Goal: Information Seeking & Learning: Learn about a topic

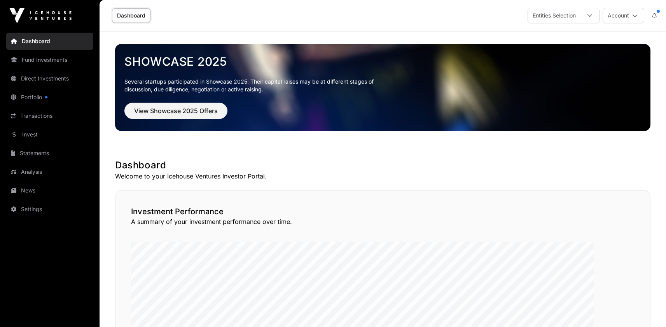
click at [59, 68] on link "Fund Investments" at bounding box center [49, 59] width 87 height 17
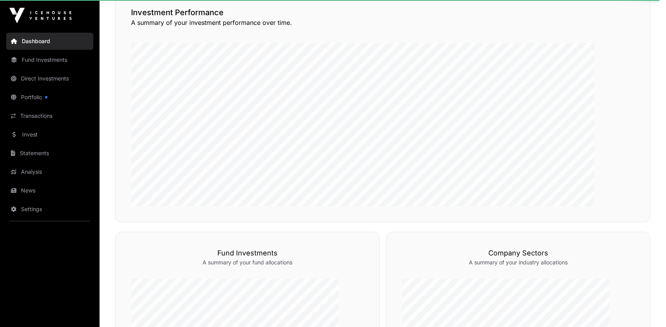
scroll to position [199, 0]
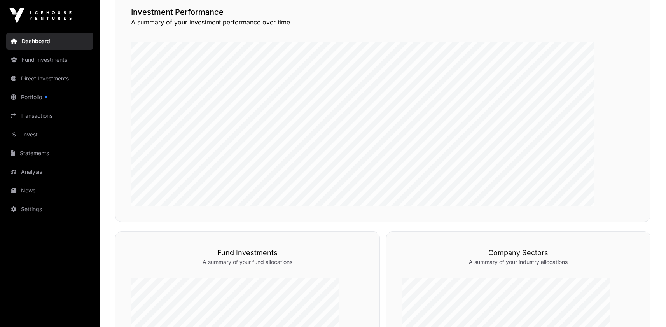
click at [55, 68] on link "Fund Investments" at bounding box center [49, 59] width 87 height 17
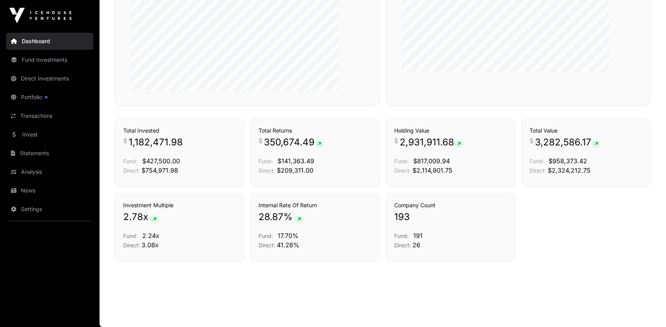
scroll to position [588, 0]
click at [65, 87] on link "Direct Investments" at bounding box center [49, 78] width 87 height 17
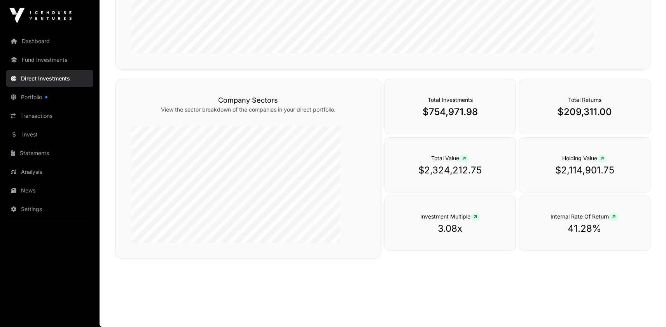
scroll to position [285, 0]
click at [49, 68] on link "Fund Investments" at bounding box center [49, 59] width 87 height 17
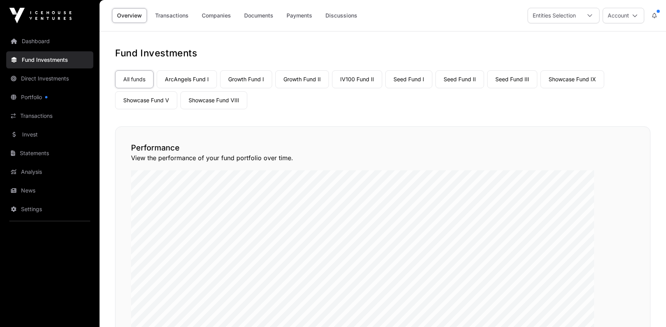
click at [432, 88] on link "Seed Fund I" at bounding box center [408, 79] width 47 height 18
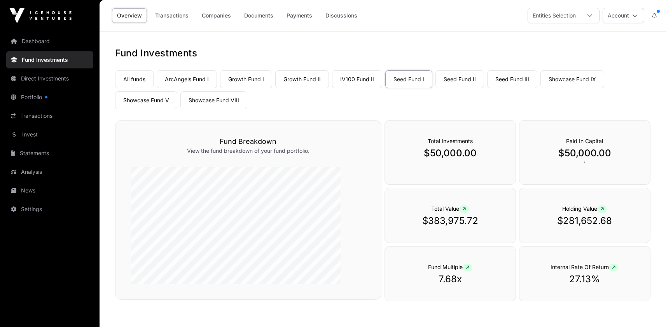
click at [484, 88] on link "Seed Fund II" at bounding box center [460, 79] width 49 height 18
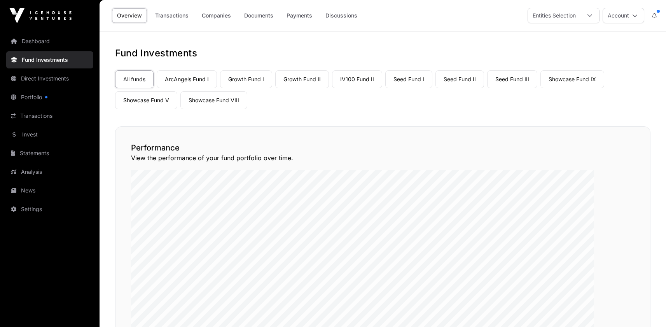
click at [484, 88] on link "Seed Fund II" at bounding box center [460, 79] width 49 height 18
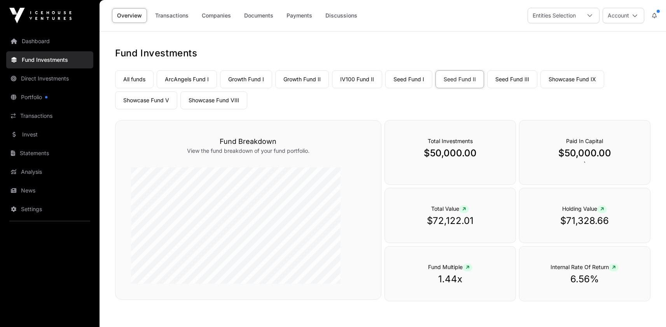
click at [177, 109] on link "Showcase Fund V" at bounding box center [146, 100] width 62 height 18
click at [236, 19] on link "Companies" at bounding box center [216, 15] width 39 height 15
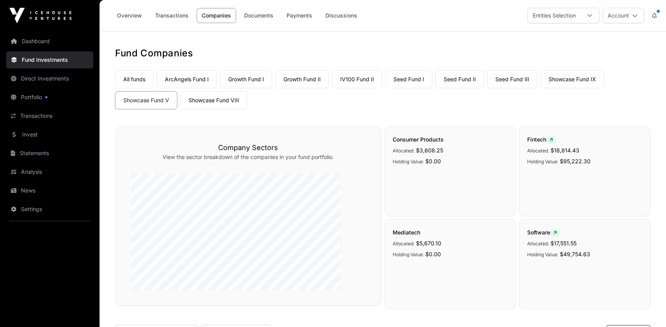
click at [147, 19] on link "Overview" at bounding box center [129, 15] width 35 height 15
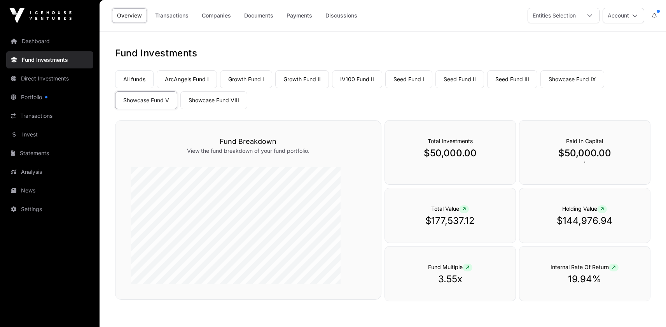
click at [247, 109] on link "Showcase Fund VIII" at bounding box center [213, 100] width 67 height 18
click at [540, 88] on link "Showcase Fund IX" at bounding box center [572, 79] width 64 height 18
click at [382, 88] on link "IV100 Fund II" at bounding box center [357, 79] width 50 height 18
click at [236, 19] on link "Companies" at bounding box center [216, 15] width 39 height 15
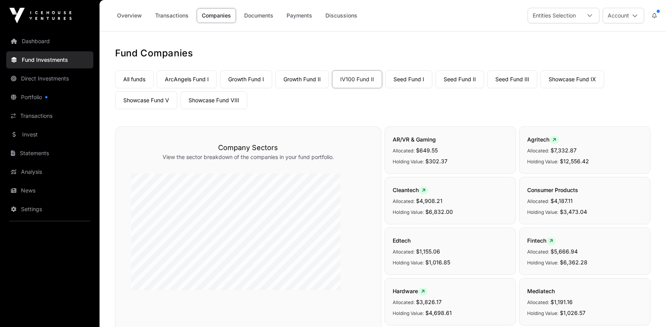
click at [147, 17] on link "Overview" at bounding box center [129, 15] width 35 height 15
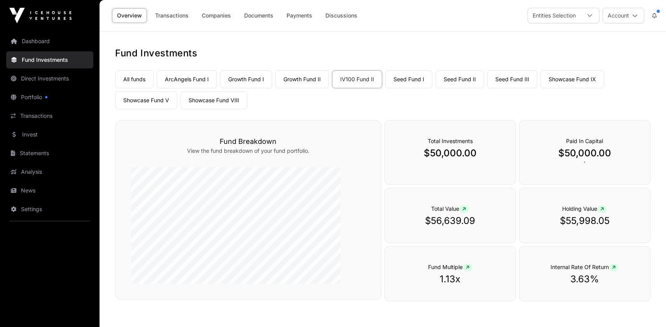
click at [272, 88] on link "Growth Fund I" at bounding box center [246, 79] width 52 height 18
click at [329, 88] on link "Growth Fund II" at bounding box center [302, 79] width 54 height 18
click at [487, 88] on link "Seed Fund III" at bounding box center [512, 79] width 50 height 18
click at [317, 21] on link "Payments" at bounding box center [300, 15] width 36 height 15
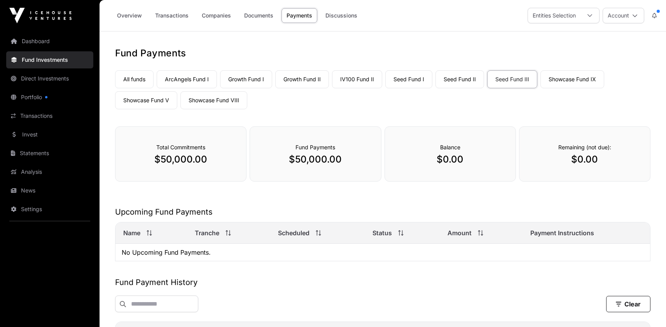
click at [194, 19] on link "Transactions" at bounding box center [172, 15] width 44 height 15
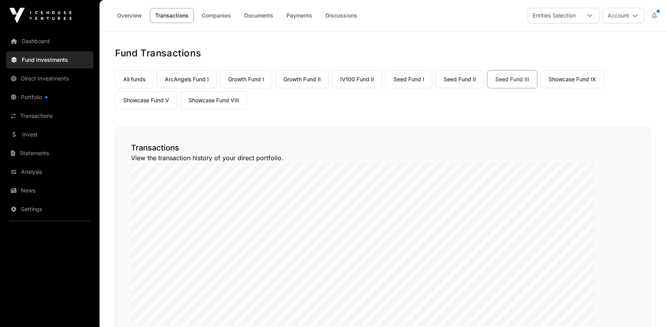
click at [236, 19] on link "Companies" at bounding box center [216, 15] width 39 height 15
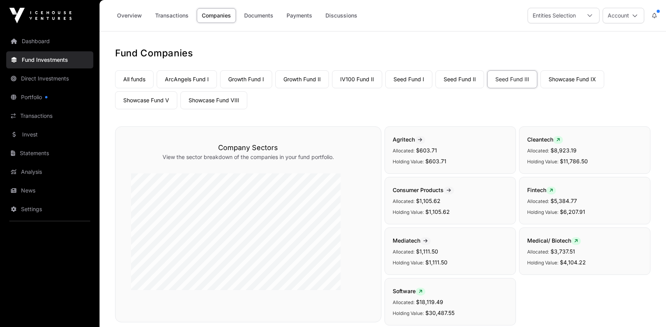
click at [147, 19] on link "Overview" at bounding box center [129, 15] width 35 height 15
